Goal: Information Seeking & Learning: Learn about a topic

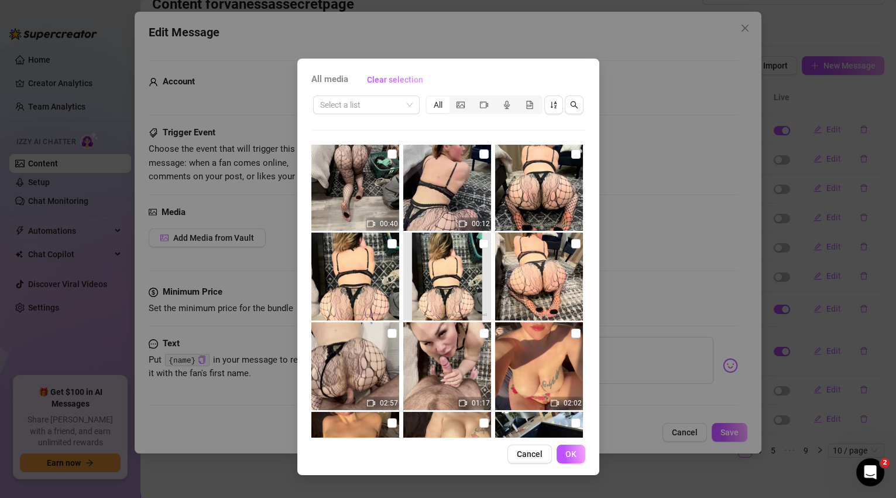
click at [536, 451] on span "Cancel" at bounding box center [530, 453] width 26 height 9
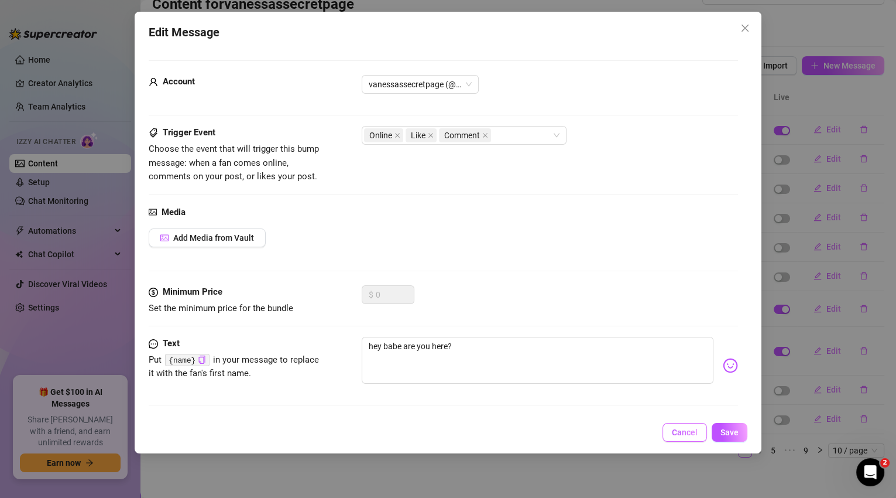
click at [679, 434] on span "Cancel" at bounding box center [685, 431] width 26 height 9
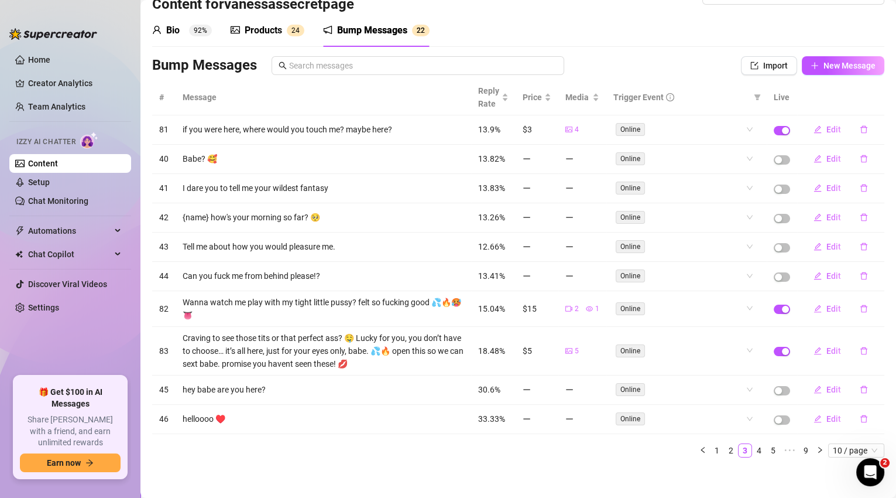
click at [272, 31] on div "Products" at bounding box center [263, 30] width 37 height 14
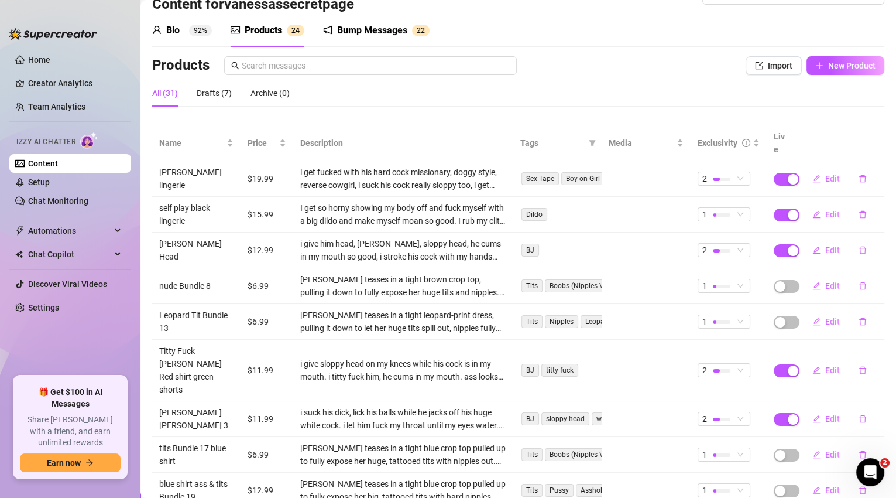
click at [374, 31] on div "Bump Messages" at bounding box center [372, 30] width 70 height 14
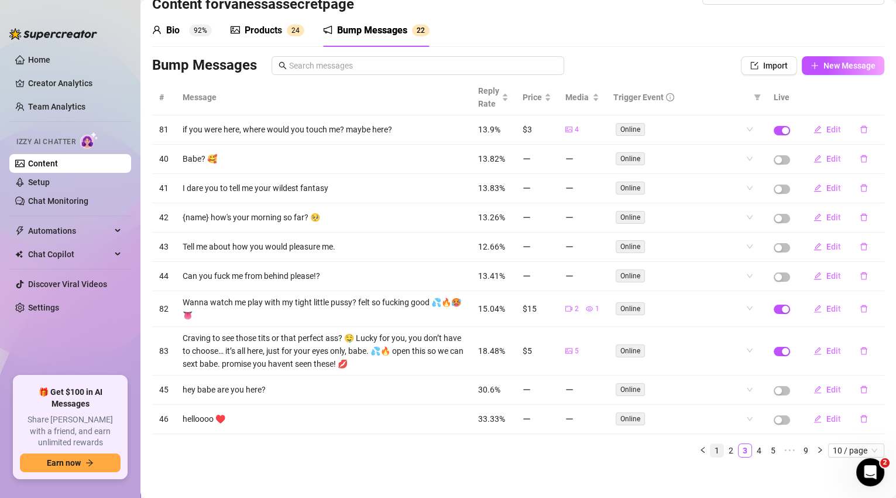
click at [711, 445] on link "1" at bounding box center [717, 450] width 13 height 13
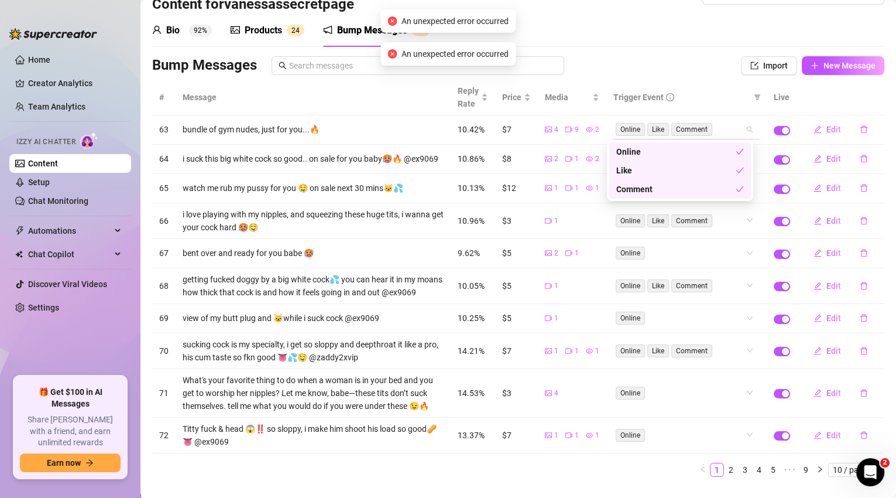
click at [741, 128] on div "Online Like Comment" at bounding box center [687, 129] width 146 height 19
click at [686, 57] on div "Bump Messages" at bounding box center [423, 65] width 542 height 19
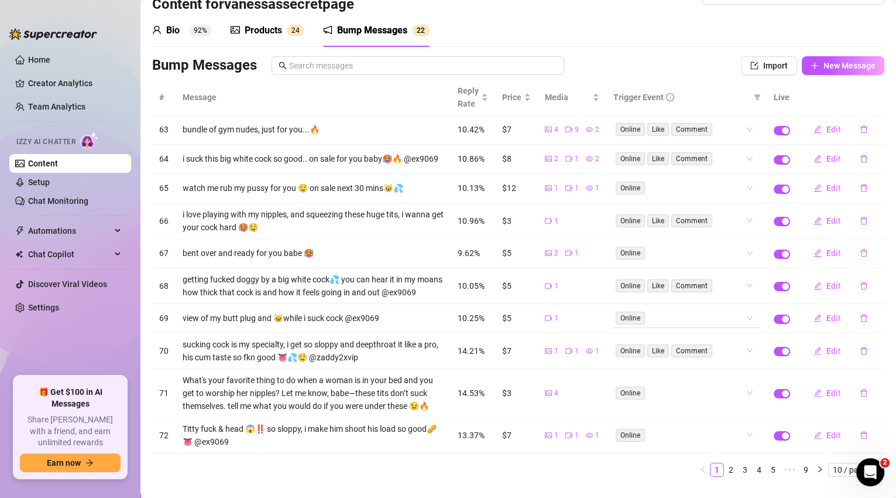
click at [744, 326] on div "Online" at bounding box center [687, 318] width 146 height 19
click at [684, 374] on div "Like" at bounding box center [680, 370] width 128 height 13
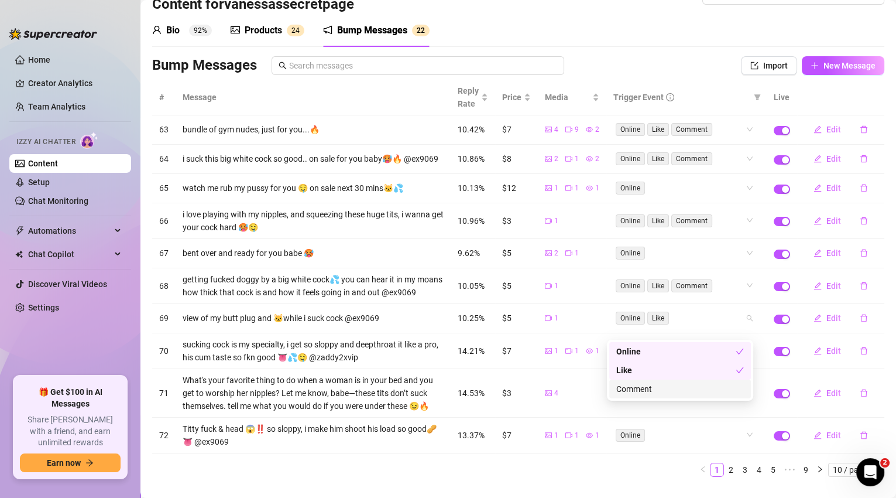
click at [684, 385] on div "Comment" at bounding box center [680, 388] width 128 height 13
click at [744, 254] on div "# Message Reply Rate Price Media Trigger Event Live 63 bundle of gym nudes, jus…" at bounding box center [518, 278] width 732 height 397
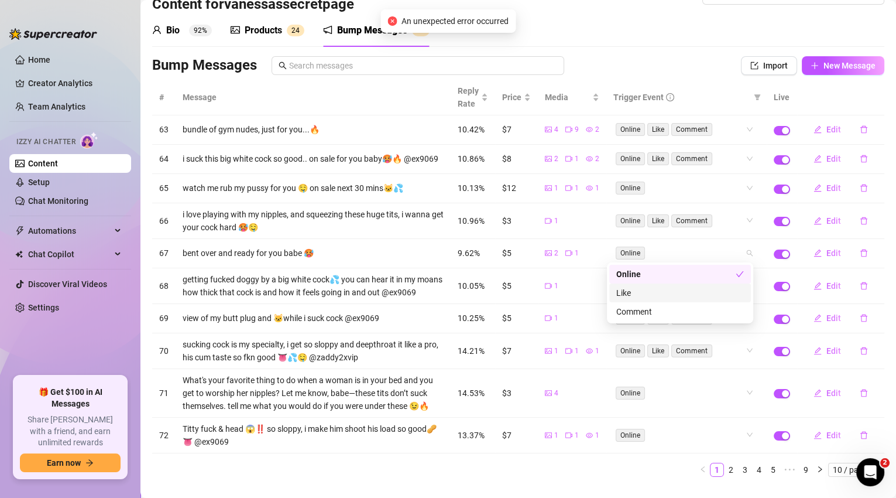
click at [723, 297] on div "Like" at bounding box center [680, 292] width 128 height 13
click at [722, 309] on div "Comment" at bounding box center [680, 311] width 128 height 13
click at [739, 181] on div "Online" at bounding box center [687, 188] width 146 height 19
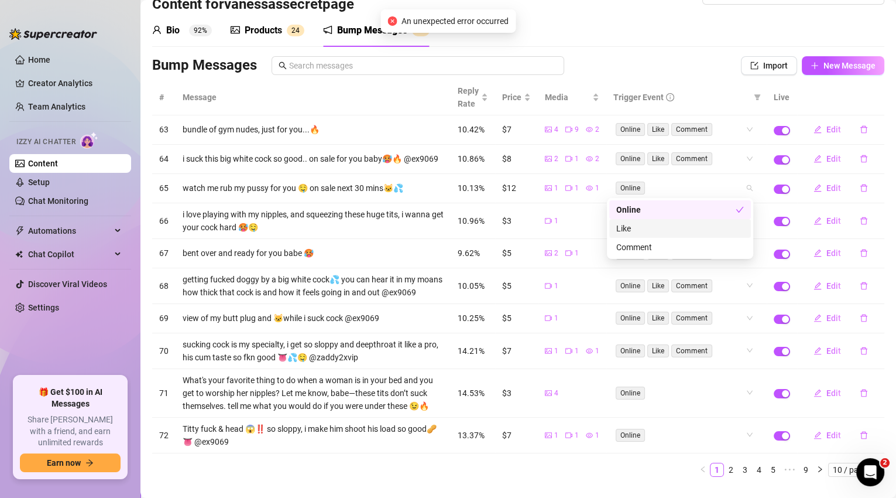
click at [729, 224] on div "Like" at bounding box center [680, 228] width 128 height 13
click at [722, 247] on div "Comment" at bounding box center [680, 247] width 128 height 13
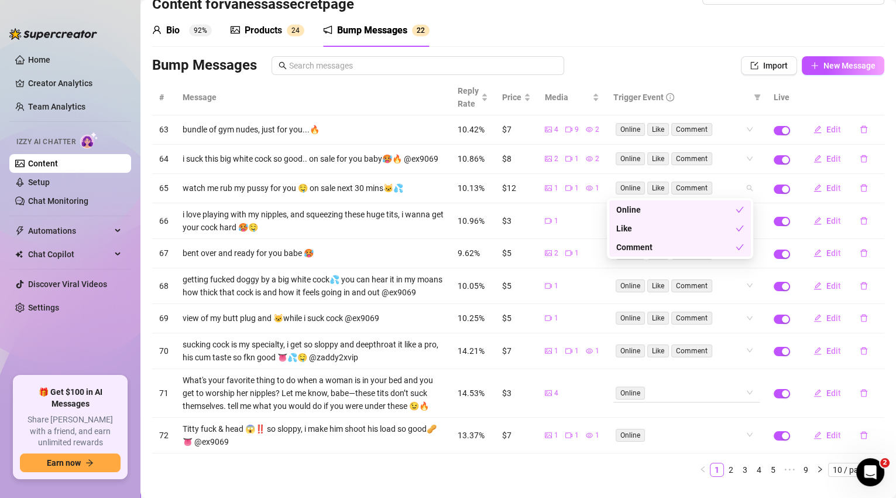
click at [746, 396] on div "# Message Reply Rate Price Media Trigger Event Live 63 bundle of gym nudes, jus…" at bounding box center [518, 278] width 732 height 397
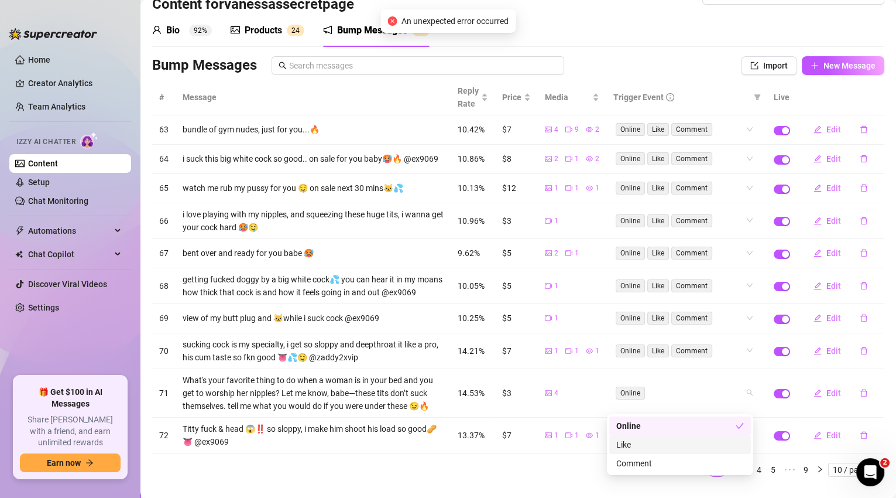
click at [718, 441] on div "Like" at bounding box center [680, 444] width 128 height 13
click at [718, 461] on div "Comment" at bounding box center [680, 463] width 128 height 13
click at [592, 477] on div "# Message Reply Rate Price Media Trigger Event Live 63 bundle of gym nudes, jus…" at bounding box center [518, 278] width 732 height 397
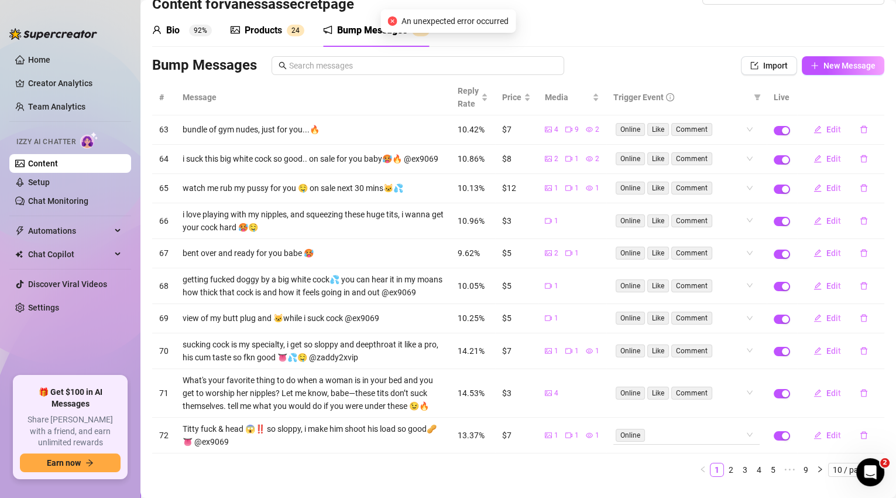
click at [744, 444] on div "Online" at bounding box center [687, 434] width 146 height 19
drag, startPoint x: 715, startPoint y: 407, endPoint x: 715, endPoint y: 413, distance: 5.9
click at [715, 407] on div "Like" at bounding box center [680, 402] width 128 height 13
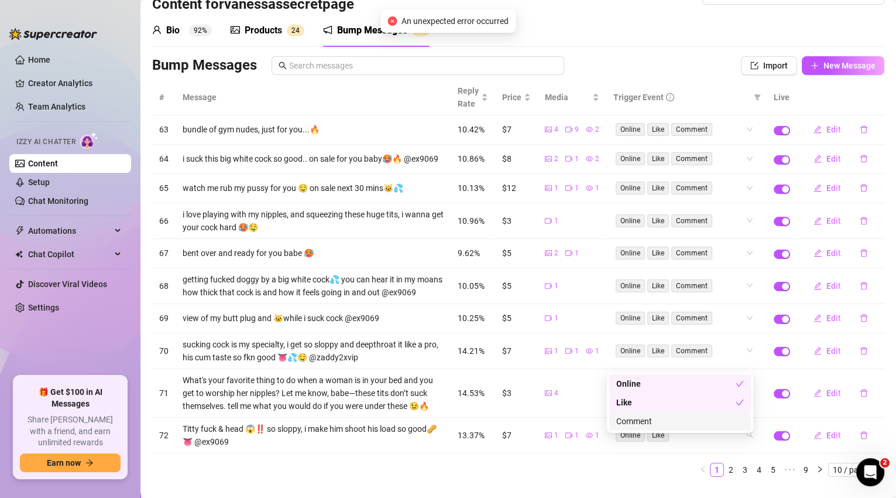
click at [715, 423] on div "Comment" at bounding box center [680, 421] width 128 height 13
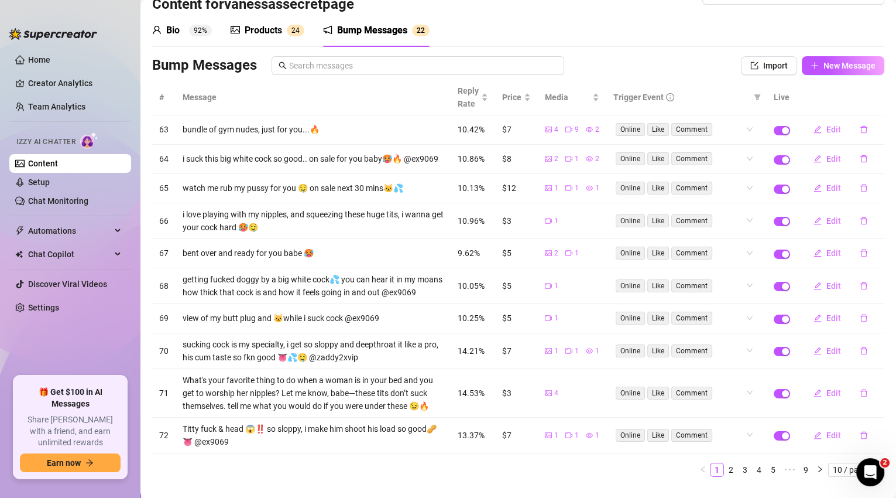
click at [533, 477] on div "# Message Reply Rate Price Media Trigger Event Live 63 bundle of gym nudes, jus…" at bounding box center [518, 278] width 732 height 397
click at [50, 59] on link "Home" at bounding box center [39, 59] width 22 height 9
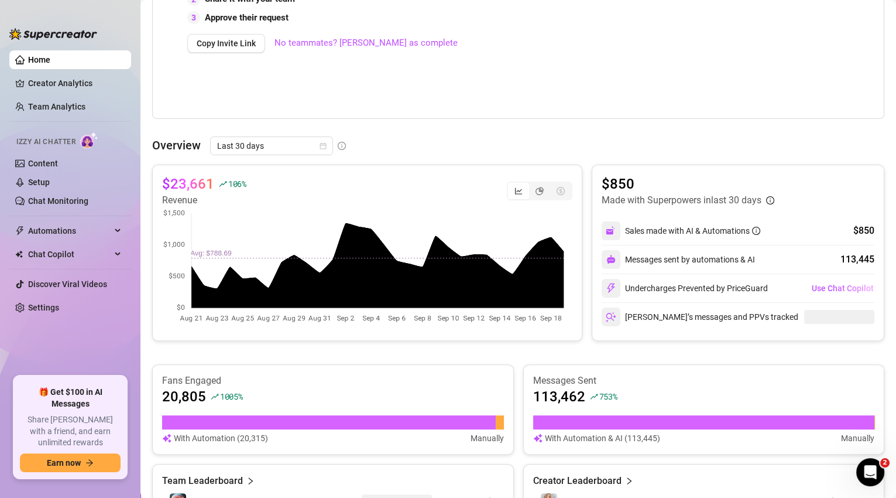
scroll to position [345, 0]
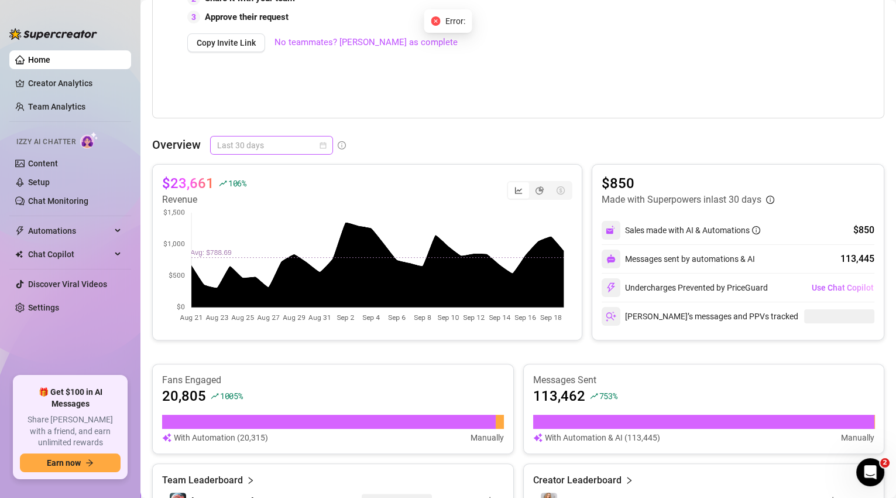
click at [311, 148] on span "Last 30 days" at bounding box center [271, 145] width 109 height 18
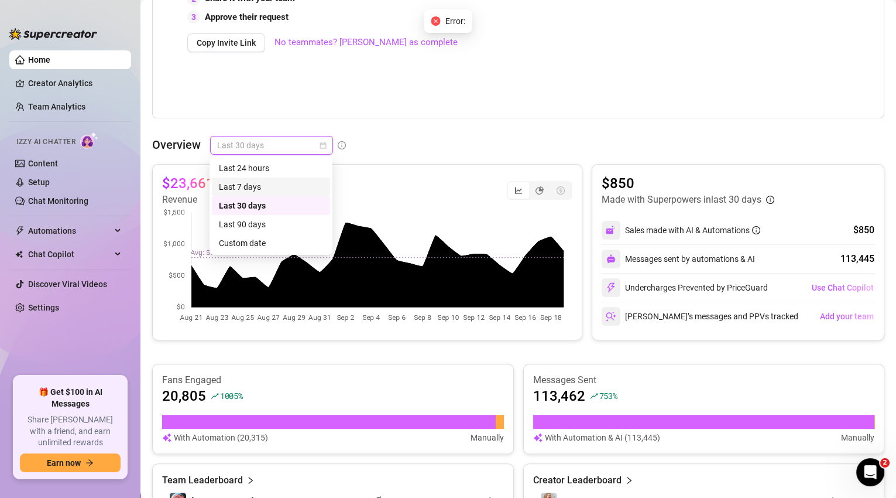
click at [292, 187] on div "Last 7 days" at bounding box center [271, 186] width 104 height 13
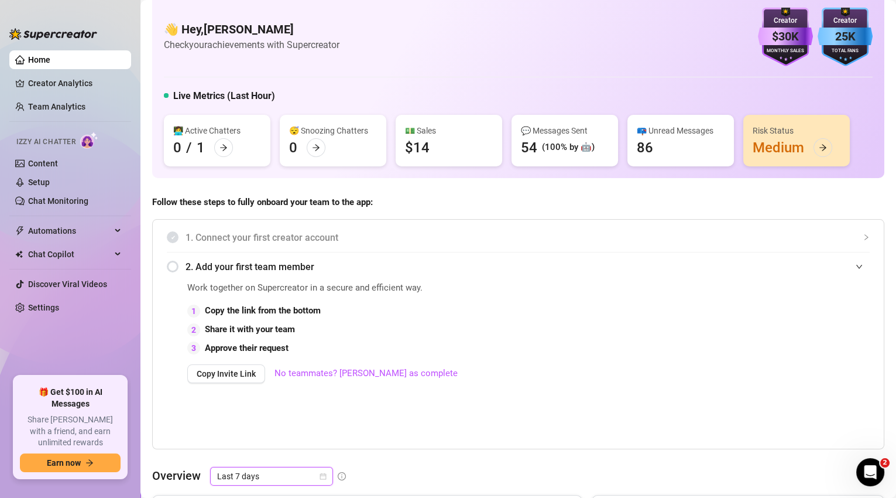
scroll to position [0, 0]
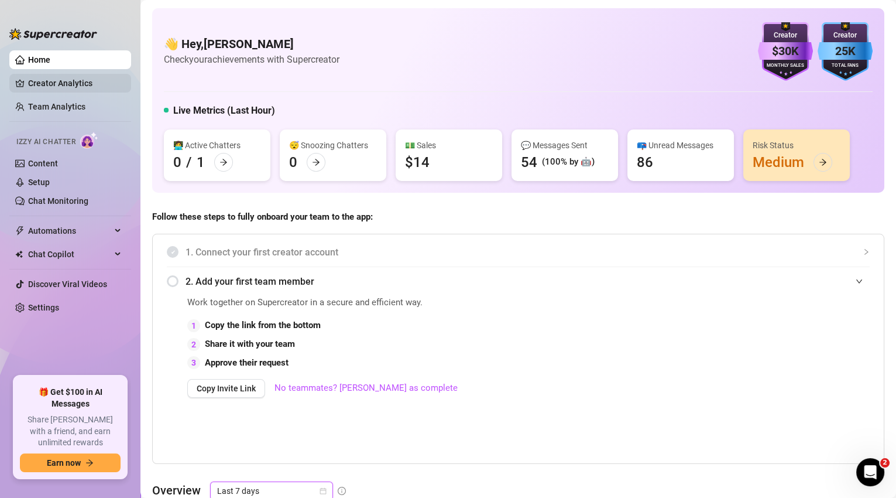
click at [77, 87] on link "Creator Analytics" at bounding box center [75, 83] width 94 height 19
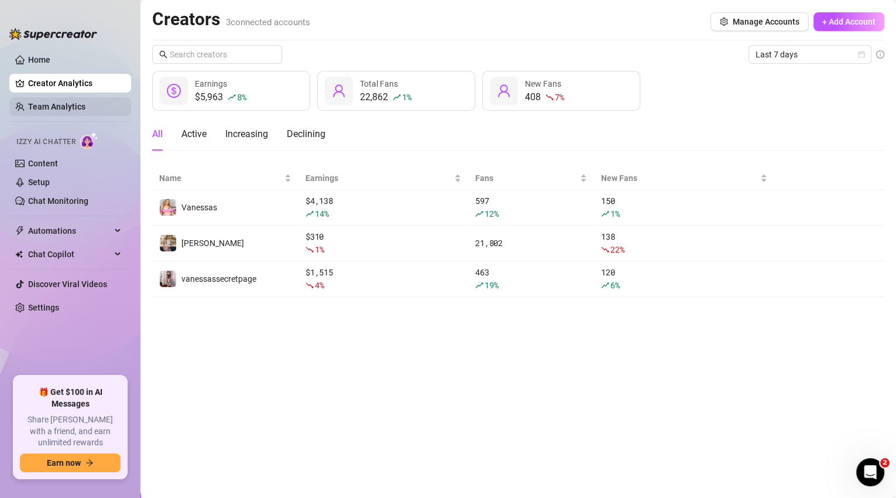
click at [76, 111] on link "Team Analytics" at bounding box center [56, 106] width 57 height 9
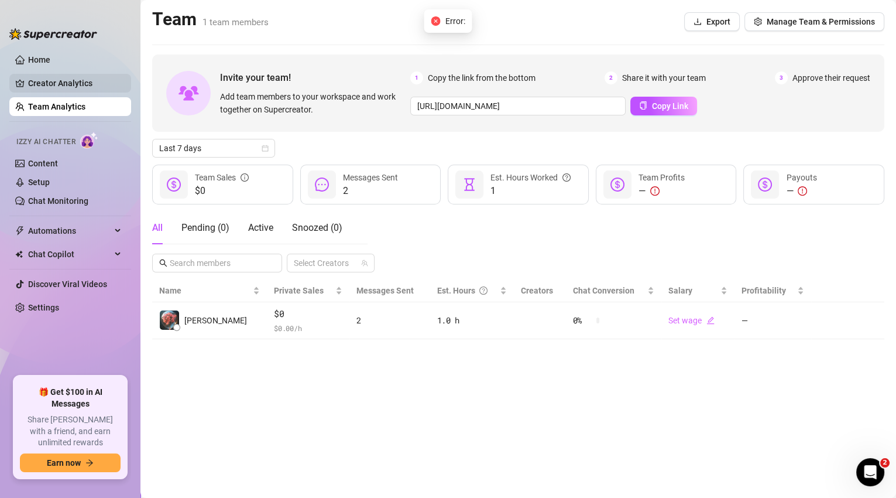
click at [40, 85] on link "Creator Analytics" at bounding box center [75, 83] width 94 height 19
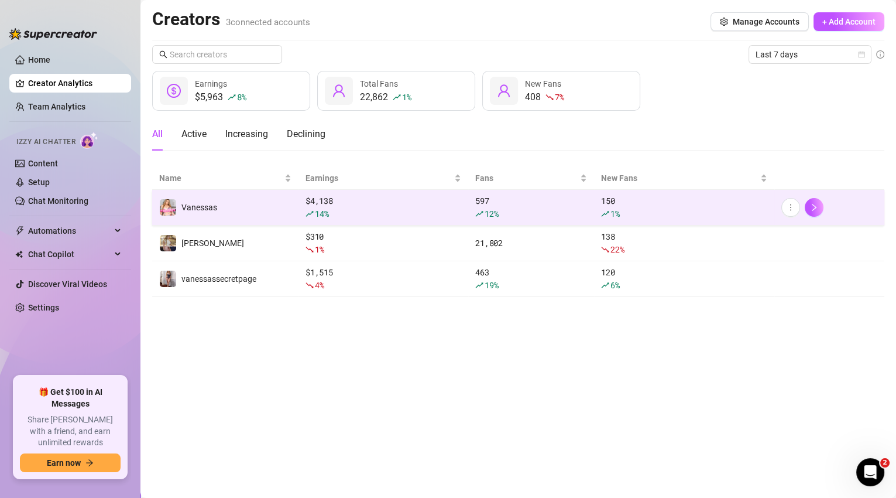
click at [369, 204] on div "$ 4,138 14 %" at bounding box center [384, 207] width 156 height 26
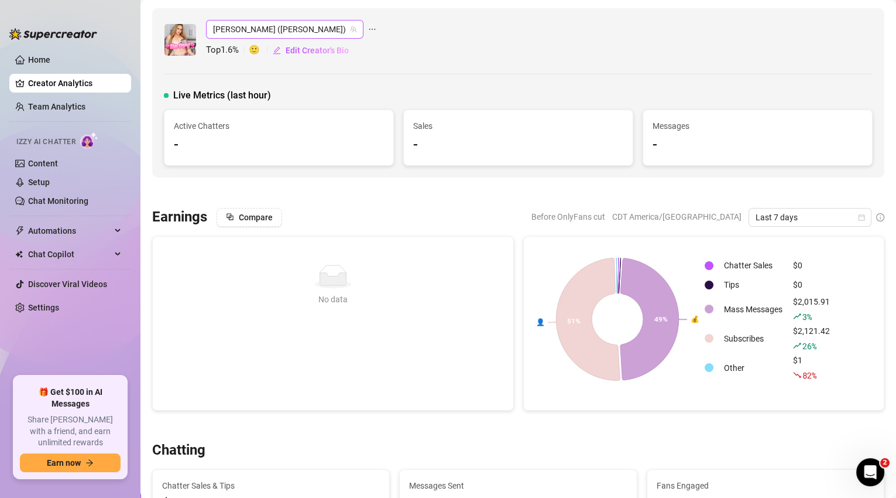
click at [316, 32] on span "[PERSON_NAME] ([PERSON_NAME])" at bounding box center [284, 29] width 143 height 18
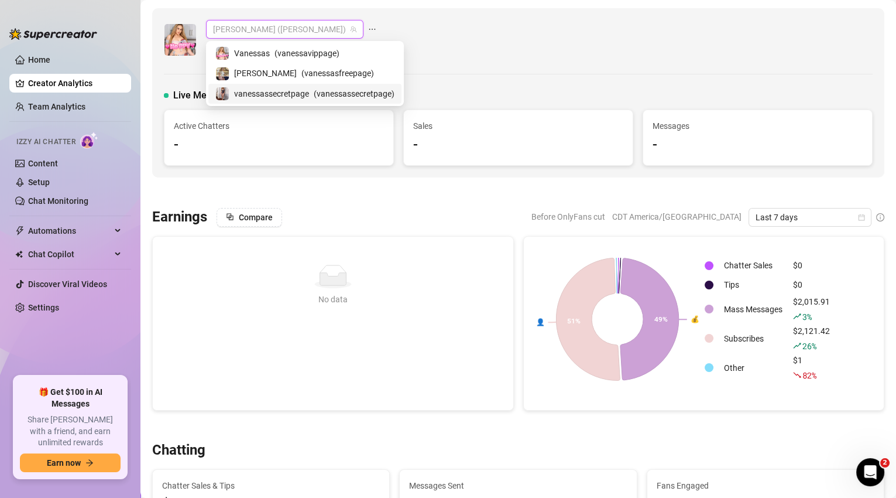
click at [324, 90] on span "( vanessassecretpage )" at bounding box center [354, 93] width 81 height 13
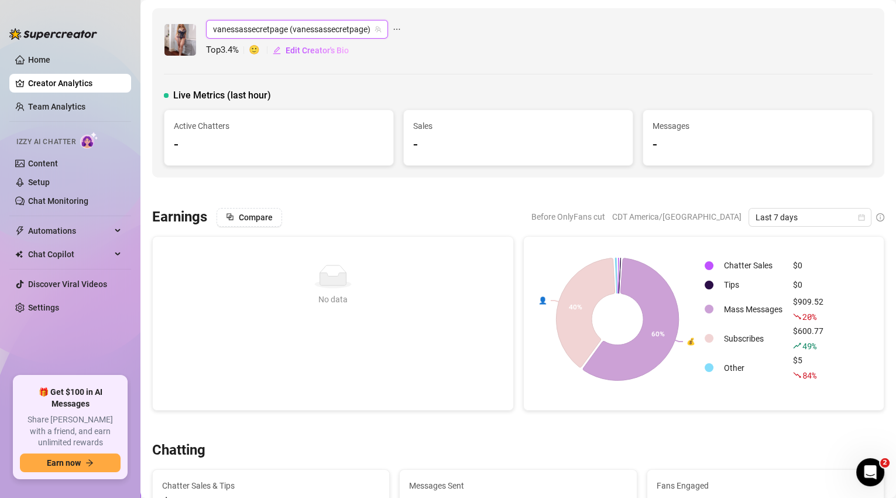
click at [346, 28] on span "vanessassecretpage (vanessassecretpage)" at bounding box center [297, 29] width 168 height 18
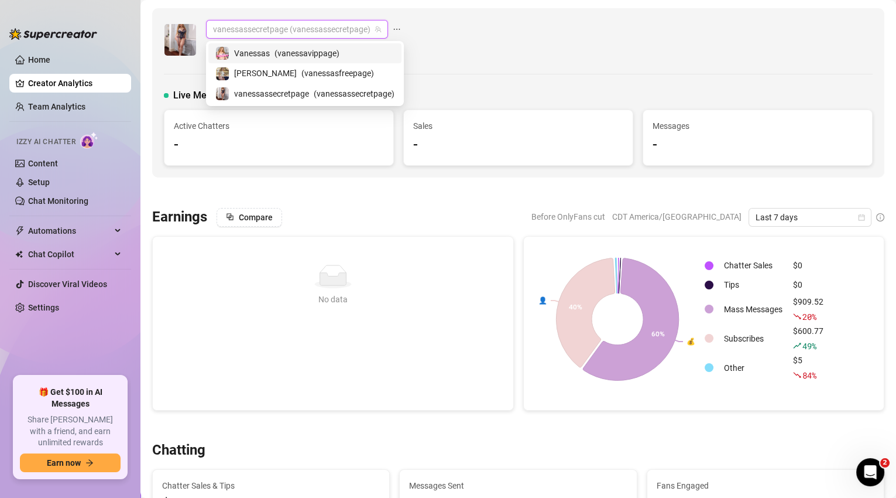
click at [344, 51] on div "[PERSON_NAME] ( [PERSON_NAME] )" at bounding box center [304, 53] width 179 height 14
